Goal: Task Accomplishment & Management: Manage account settings

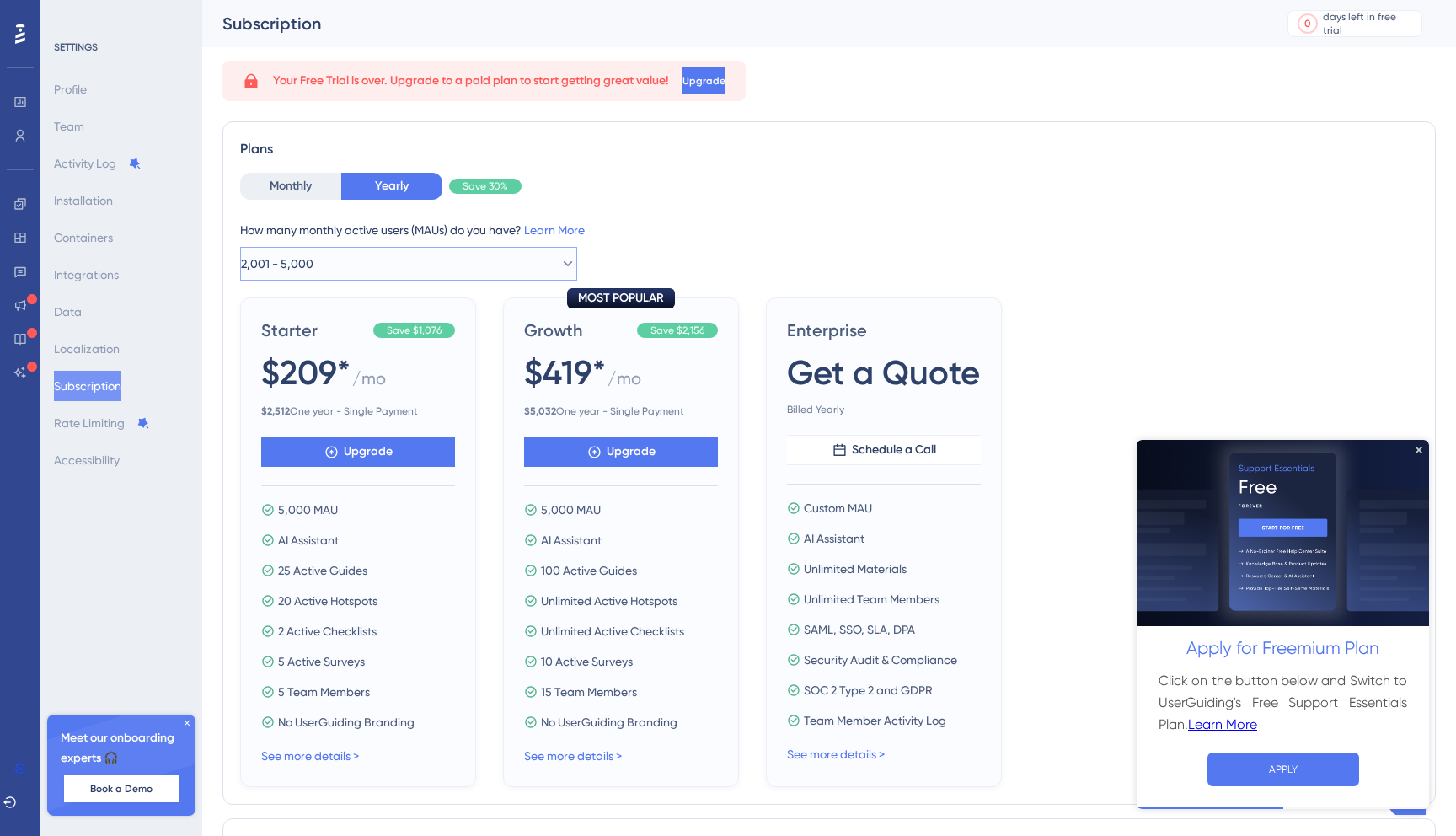
click at [431, 263] on button "2,001 - 5,000" at bounding box center [409, 263] width 337 height 34
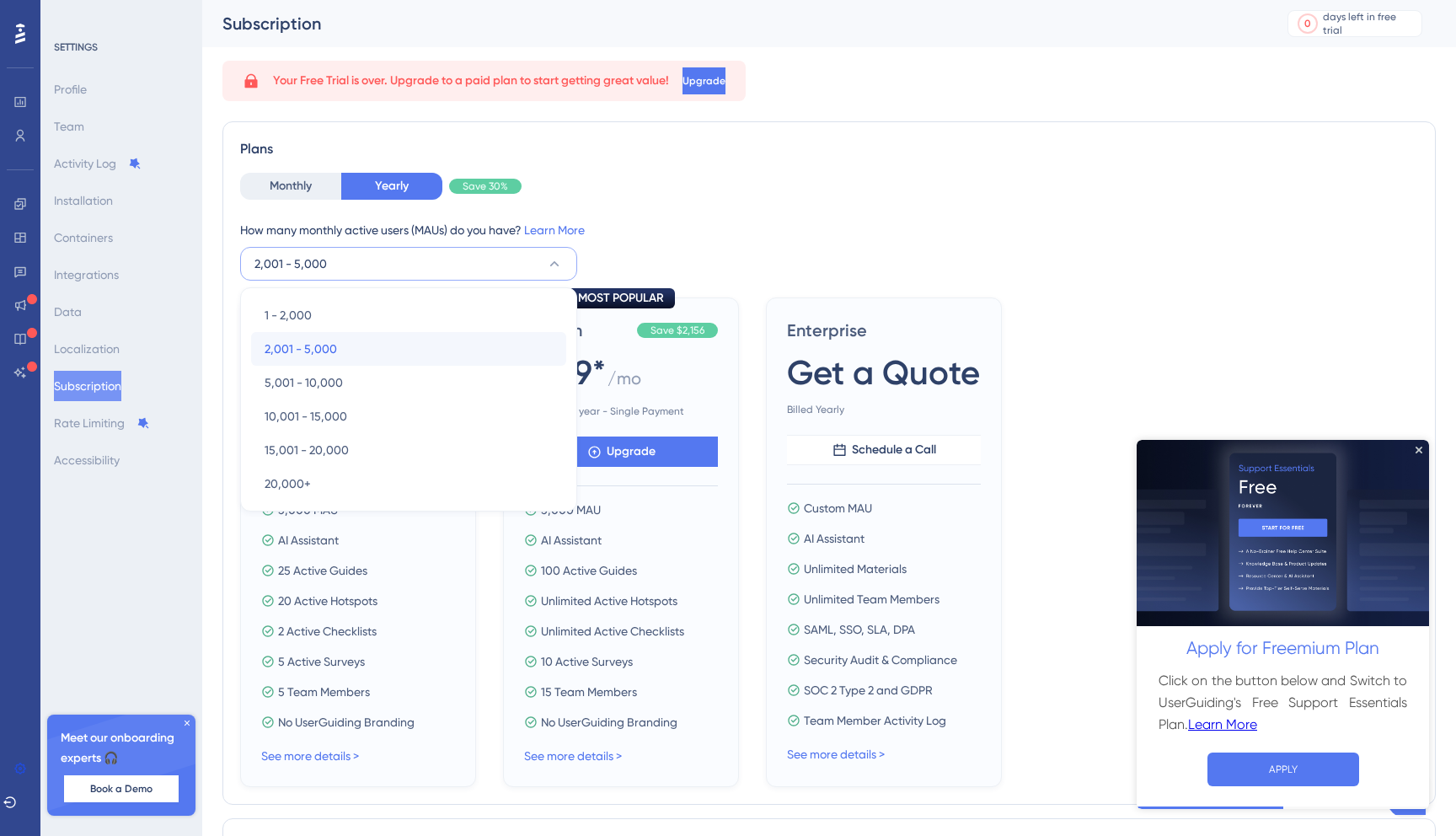
click at [416, 359] on div "2,001 - 5,000 2,001 - 5,000" at bounding box center [408, 349] width 288 height 34
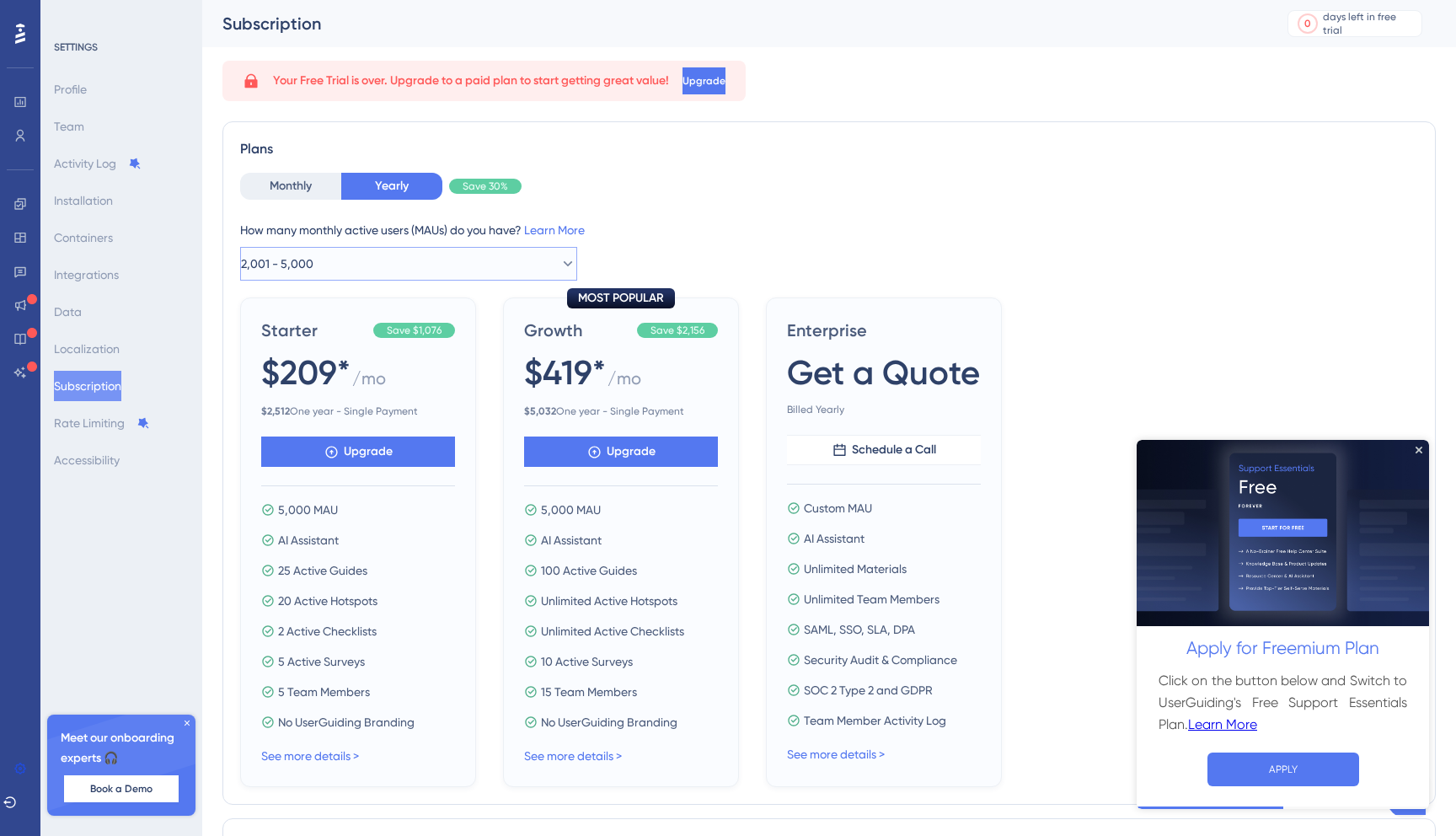
click at [451, 262] on button "2,001 - 5,000" at bounding box center [409, 263] width 337 height 34
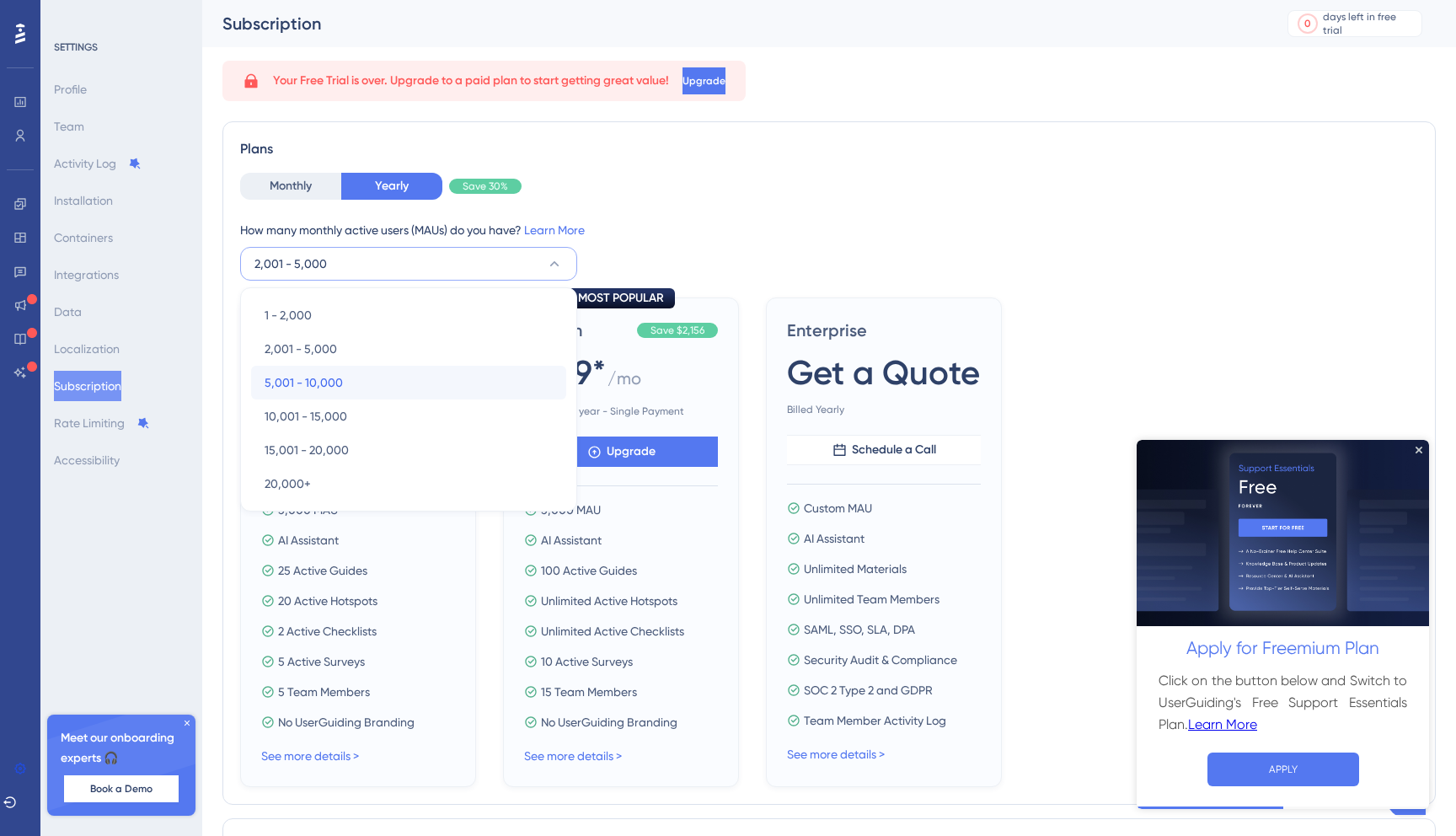
click at [413, 376] on div "5,001 - 10,000 5,001 - 10,000" at bounding box center [408, 383] width 288 height 34
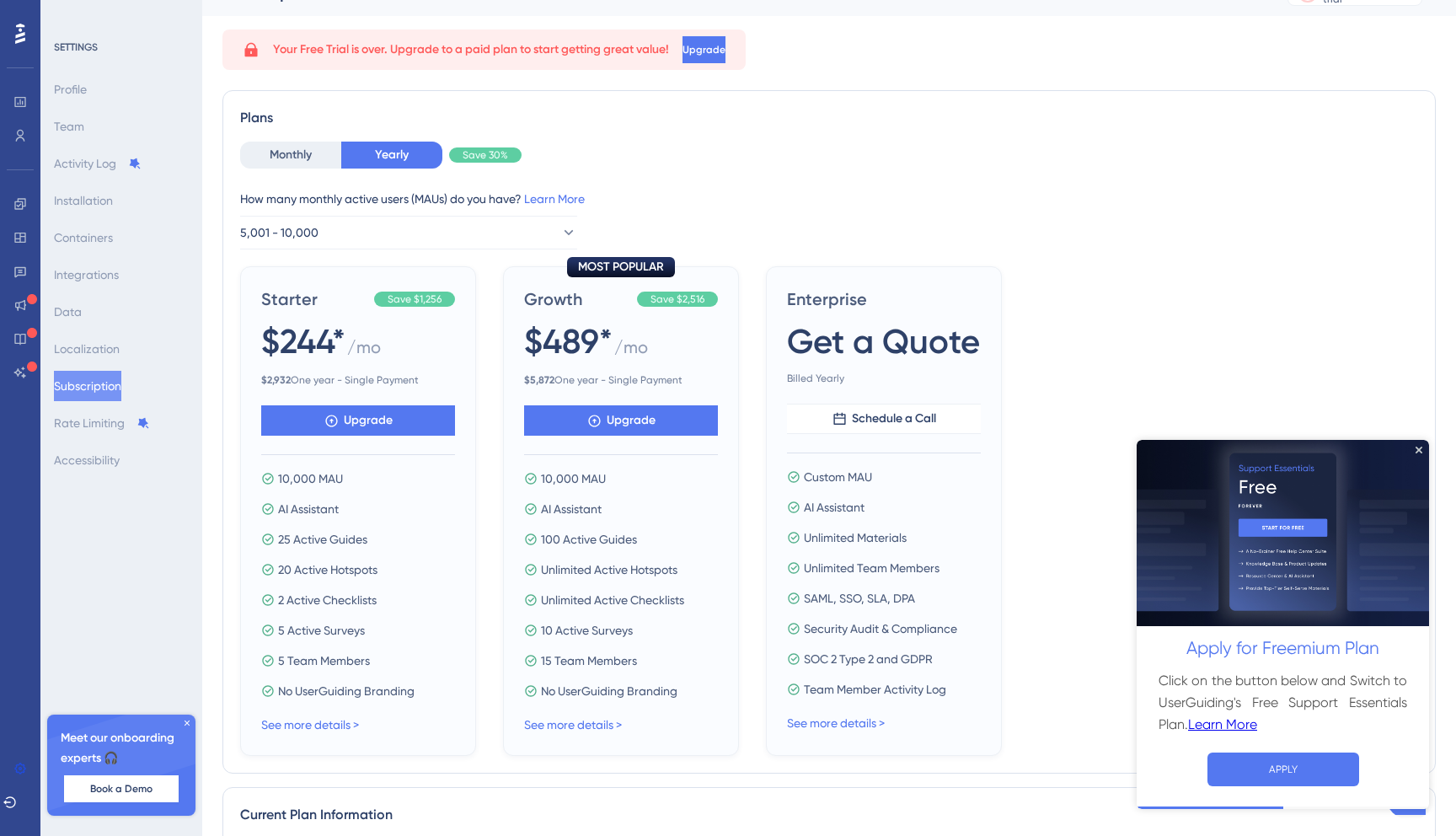
scroll to position [41, 0]
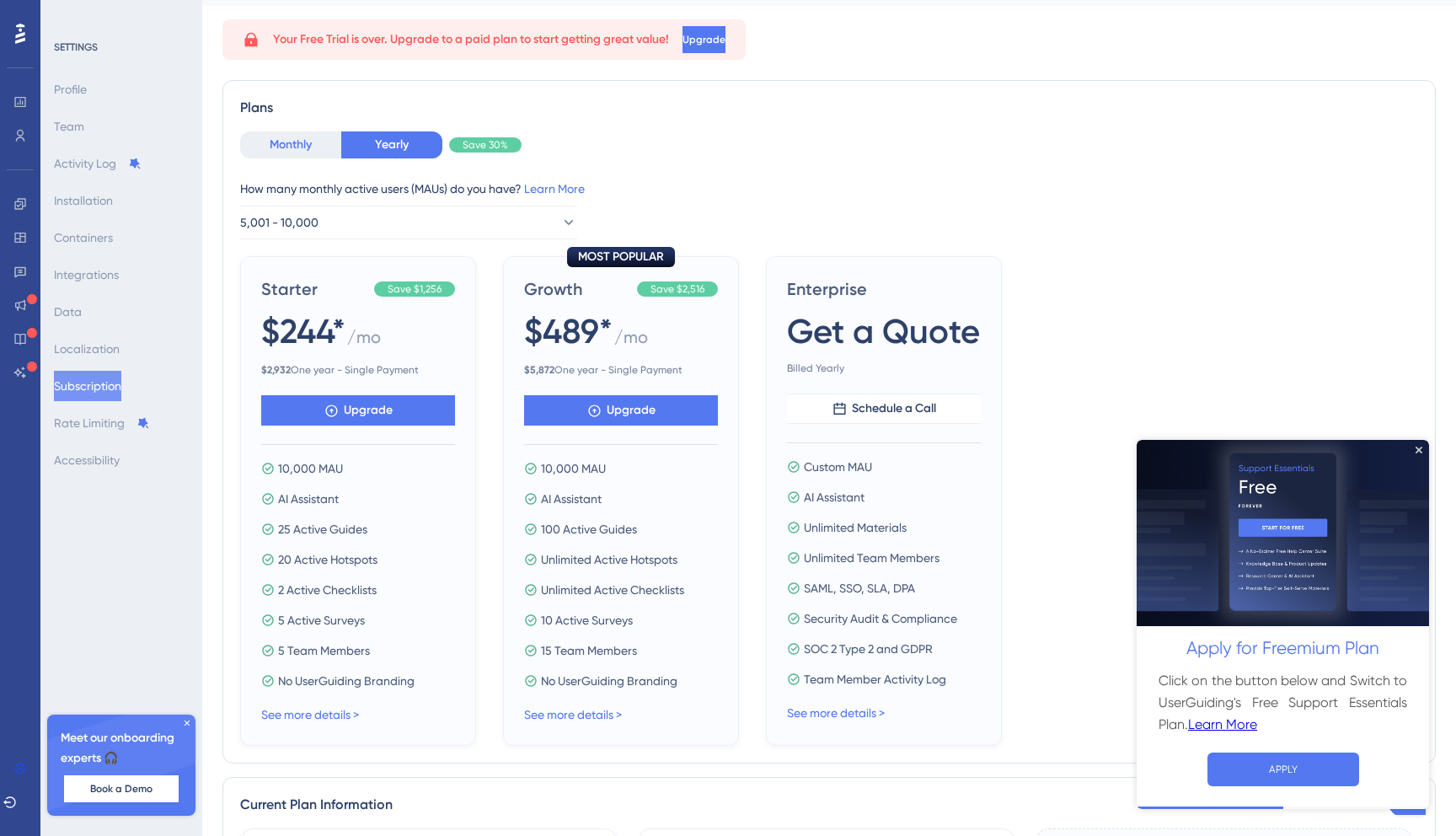
click at [284, 142] on button "Monthly" at bounding box center [290, 145] width 101 height 27
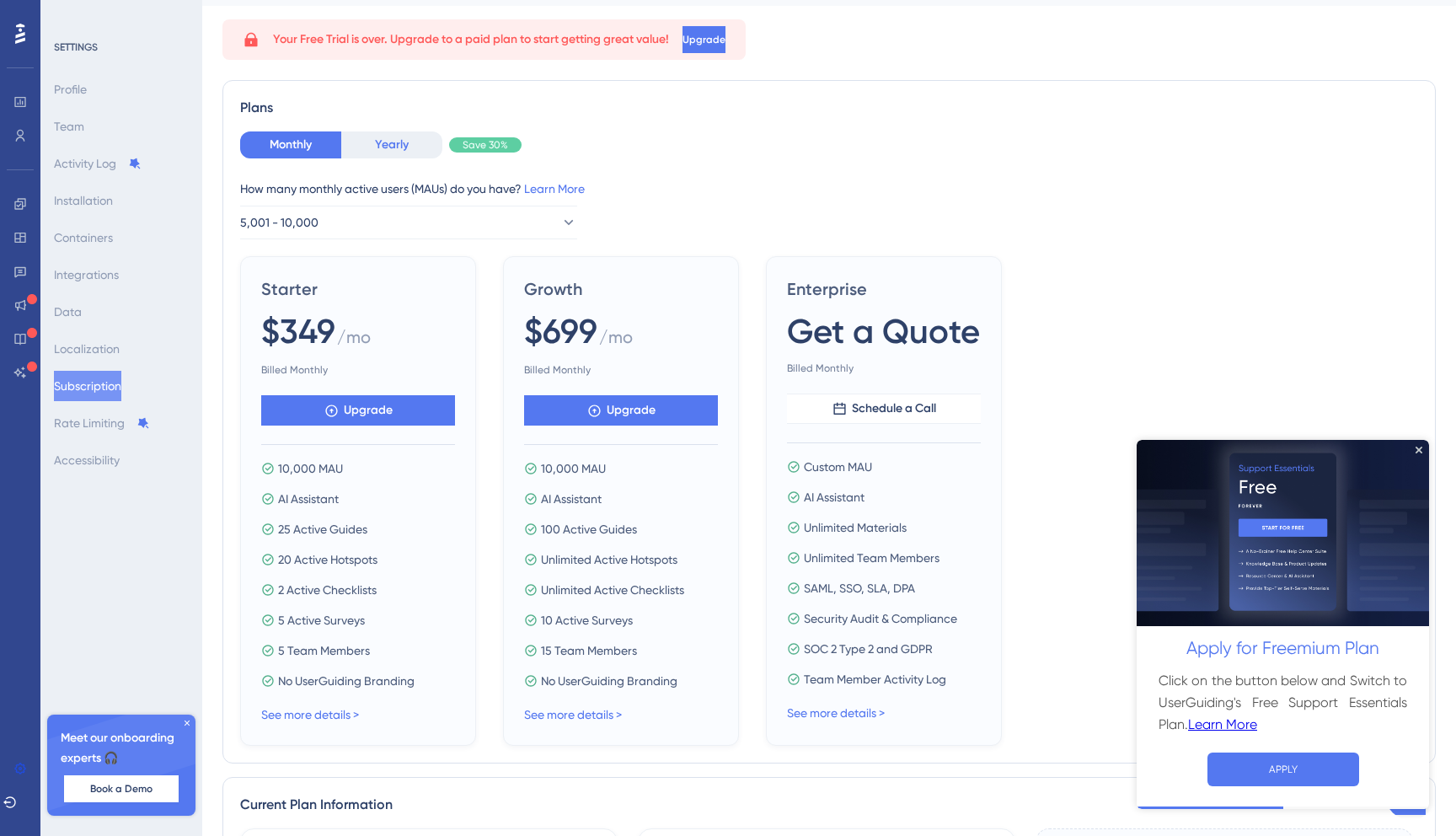
click at [405, 139] on button "Yearly" at bounding box center [391, 145] width 101 height 27
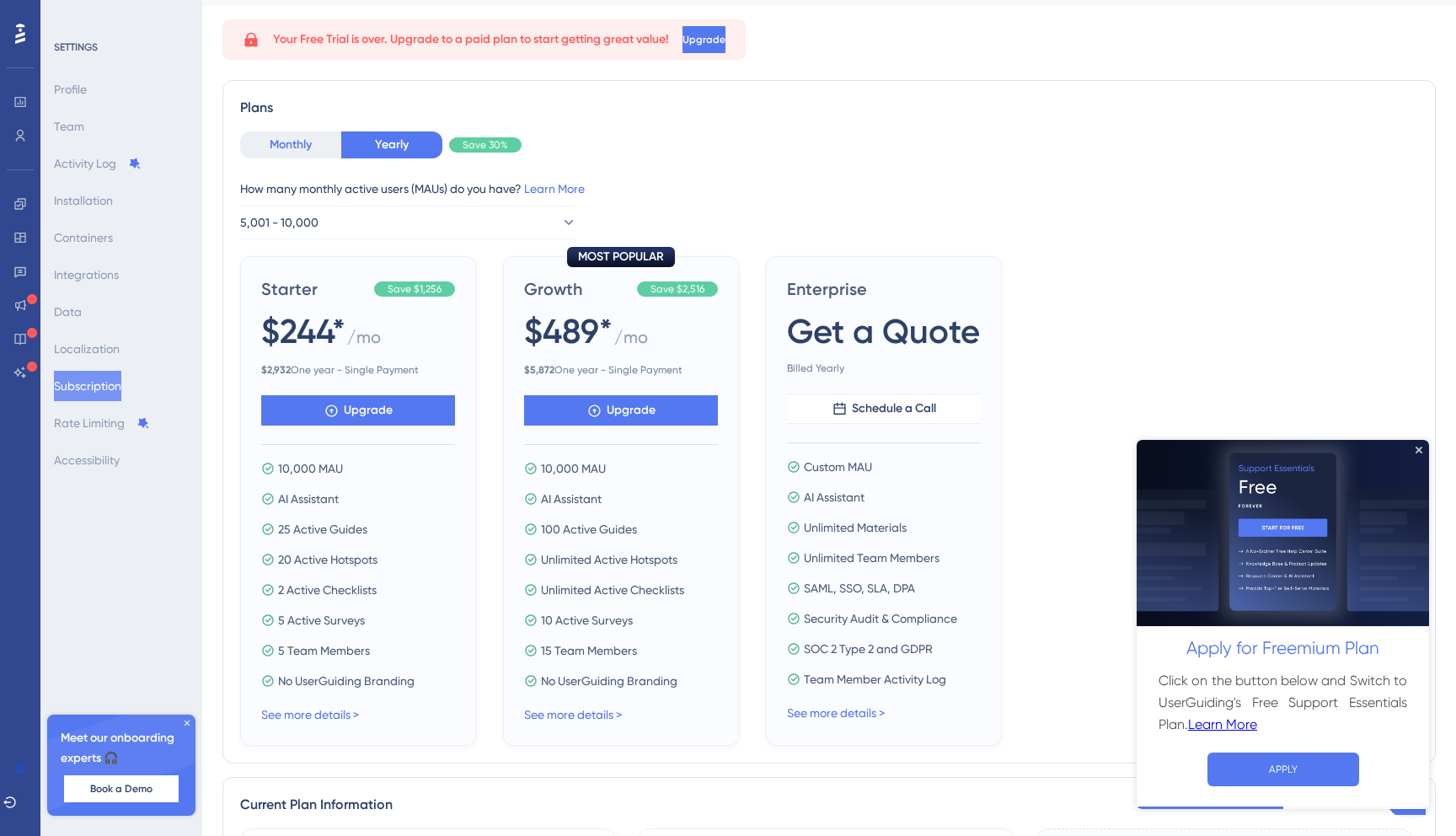
click at [318, 140] on button "Monthly" at bounding box center [290, 145] width 101 height 27
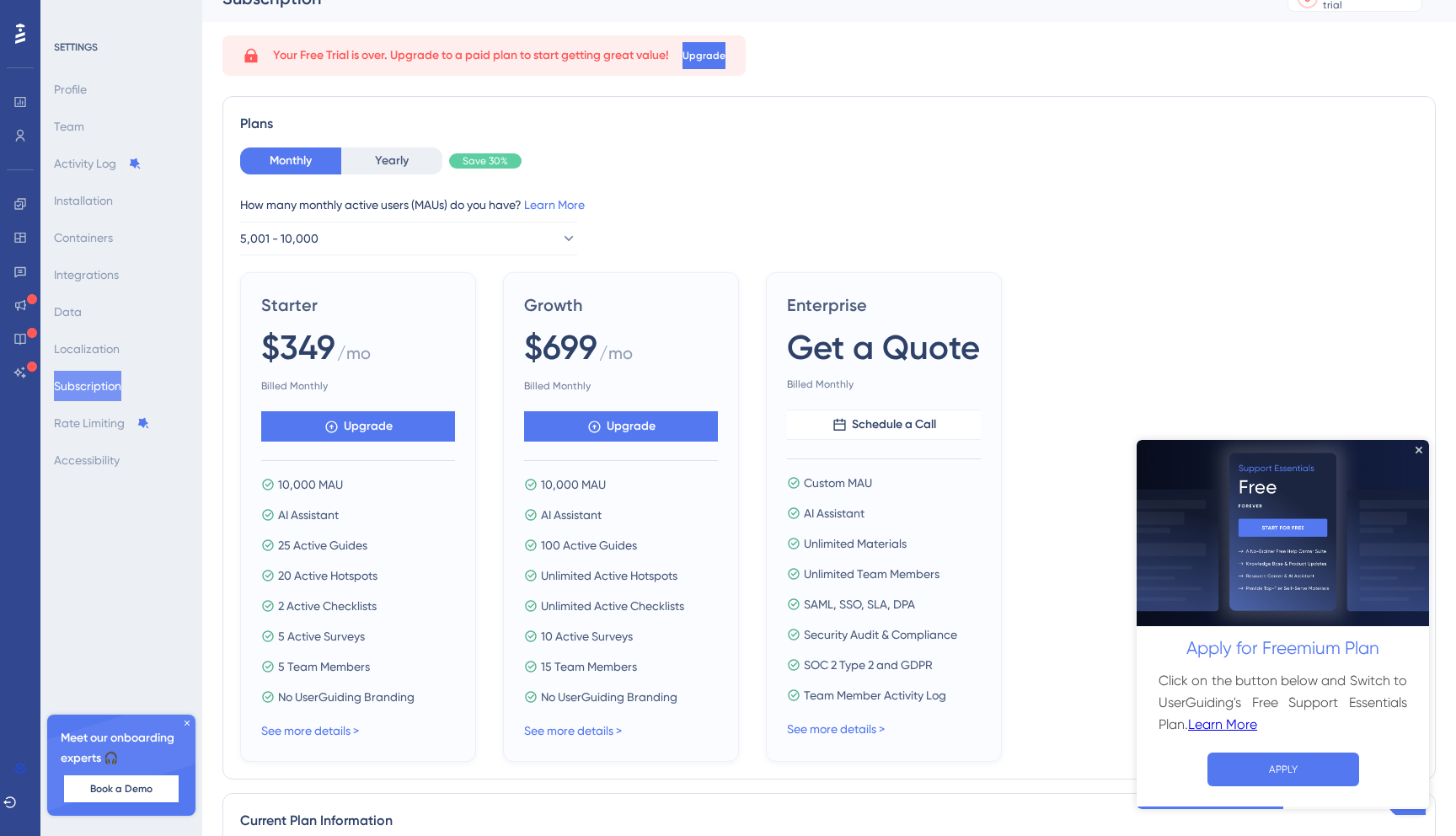
scroll to position [24, 0]
click at [398, 165] on button "Yearly" at bounding box center [391, 162] width 101 height 27
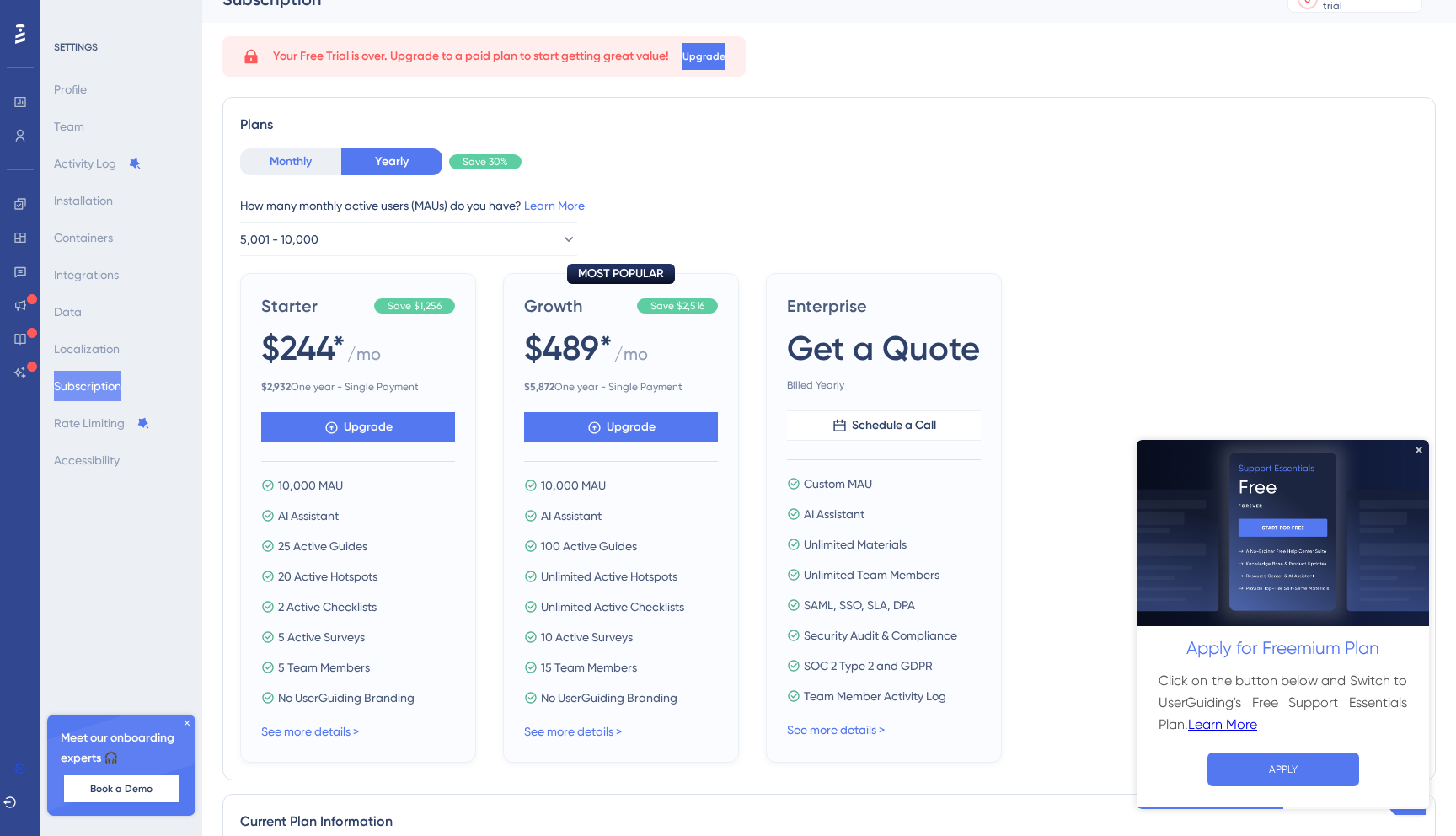
click at [306, 170] on button "Monthly" at bounding box center [290, 162] width 101 height 27
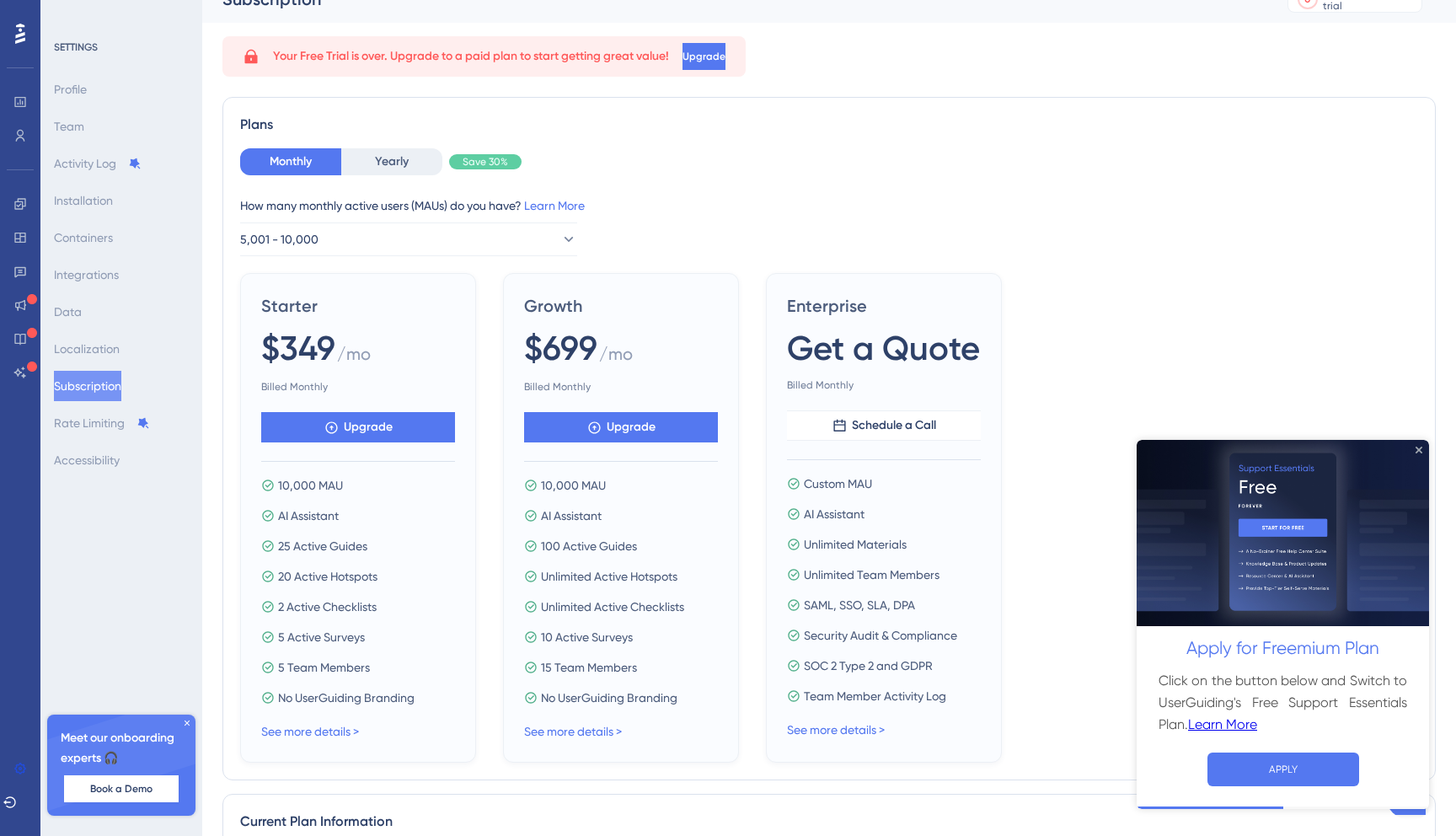
click at [1420, 449] on icon "Close Preview" at bounding box center [1419, 449] width 7 height 7
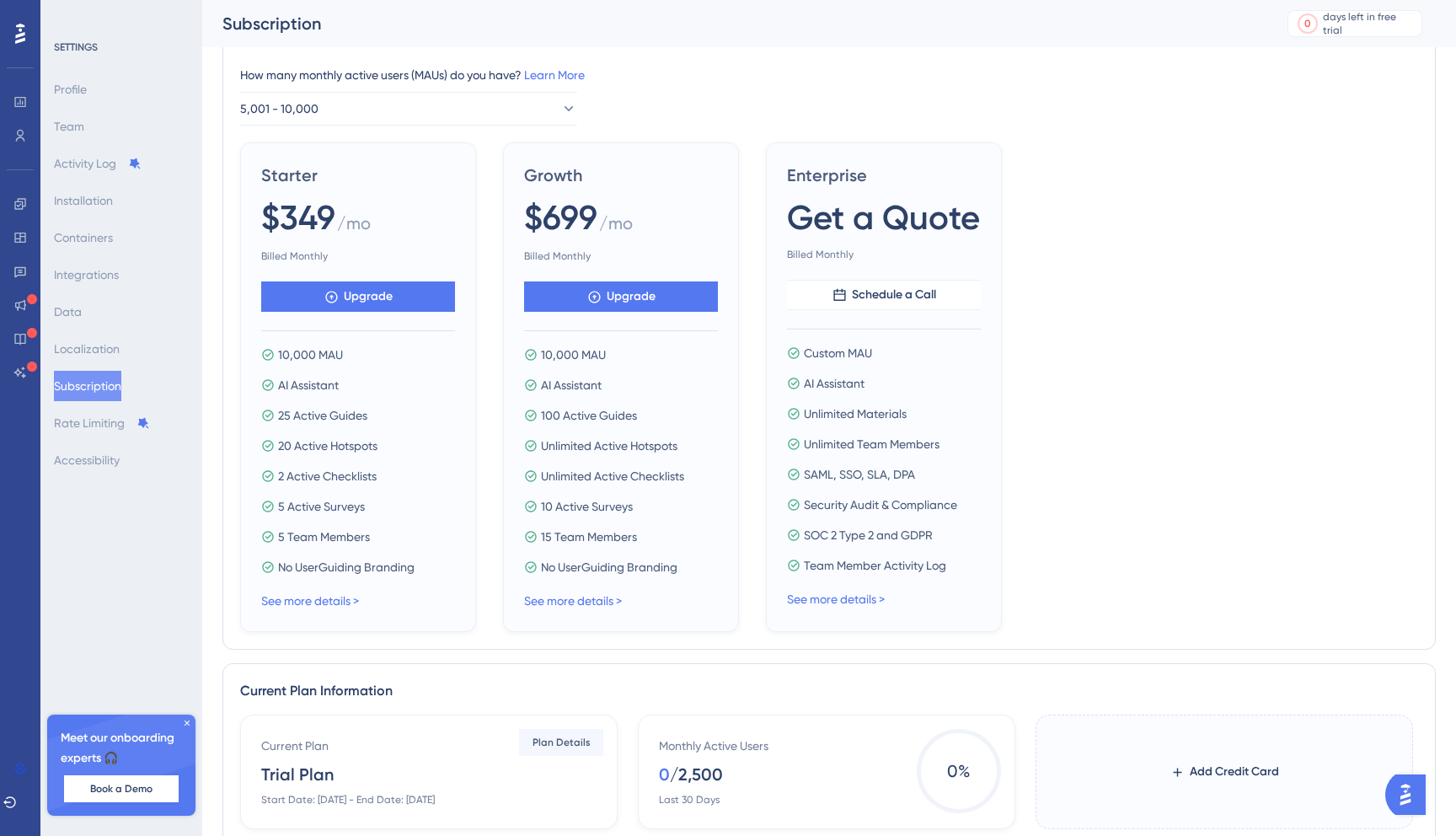
scroll to position [147, 0]
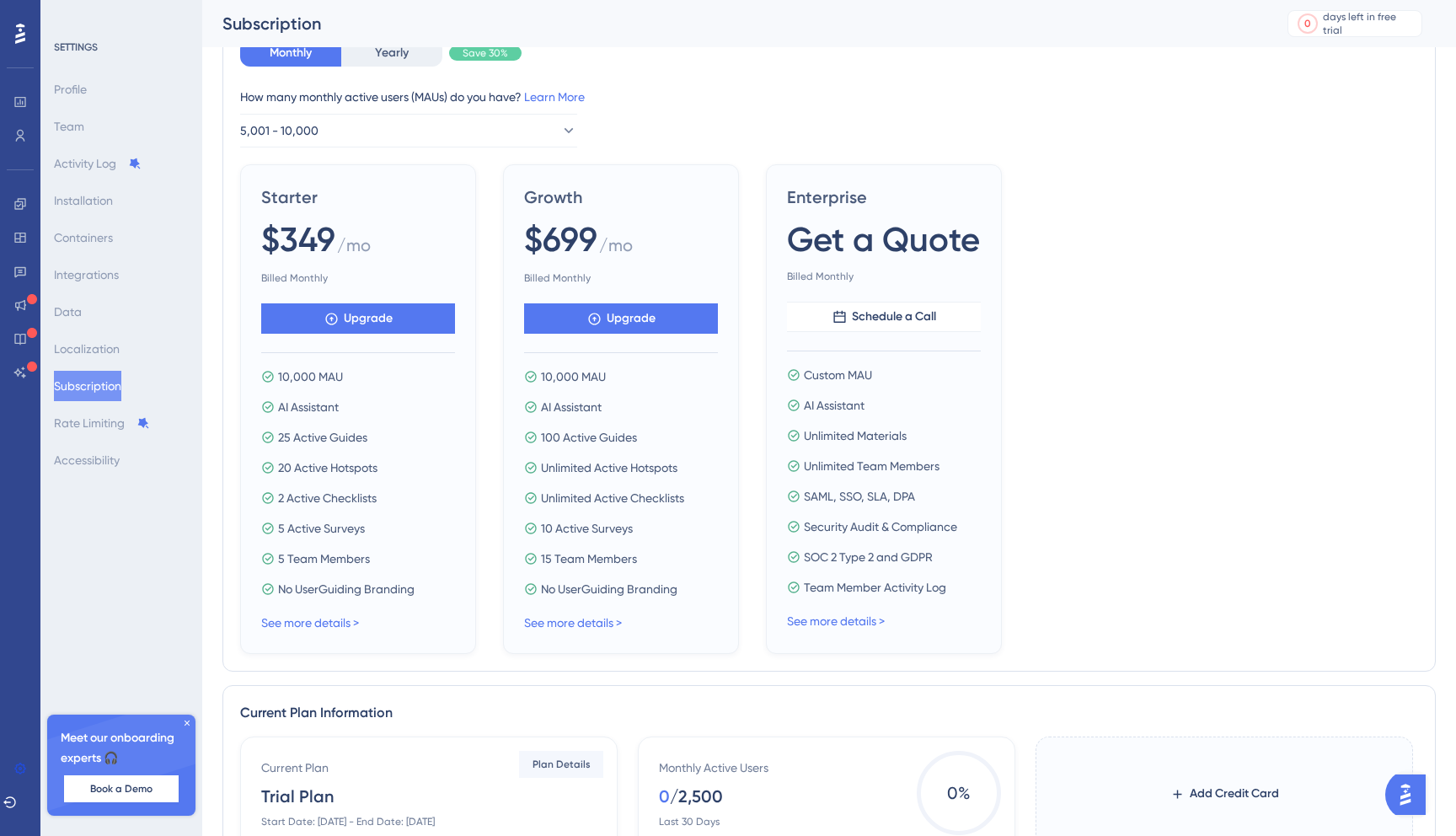
click at [26, 36] on div at bounding box center [20, 33] width 27 height 27
